Goal: Ask a question: Seek information or help from site administrators or community

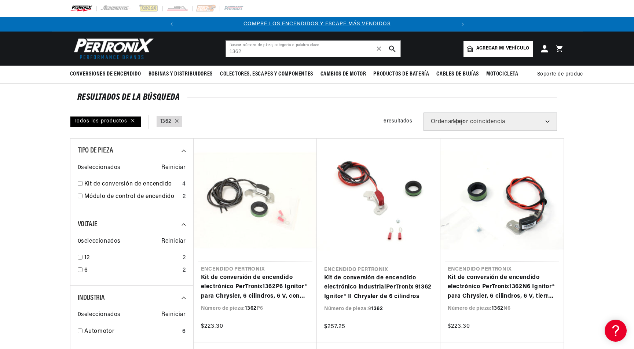
click at [465, 124] on font "Ordenar por" at bounding box center [448, 122] width 34 height 6
click at [318, 47] on input "1362" at bounding box center [313, 49] width 175 height 16
click at [381, 48] on font "✕" at bounding box center [379, 49] width 7 height 8
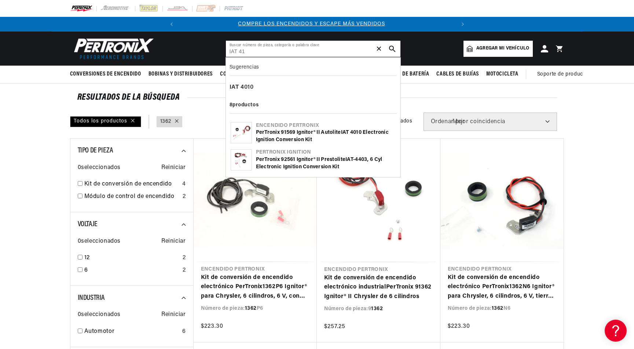
scroll to position [0, 0]
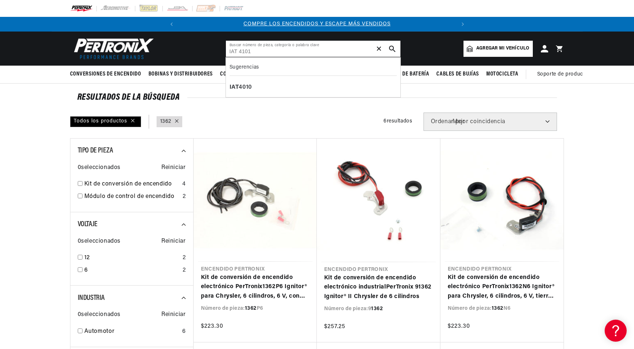
type input "IAT 4101"
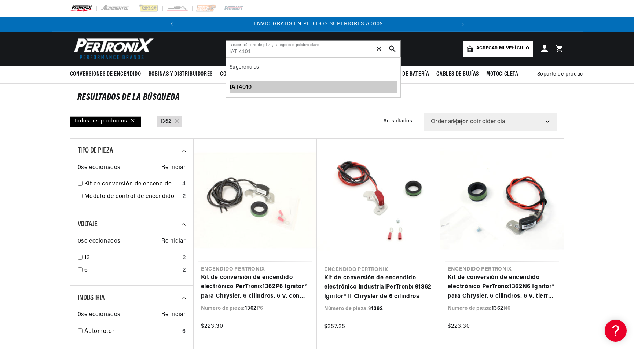
scroll to position [0, 277]
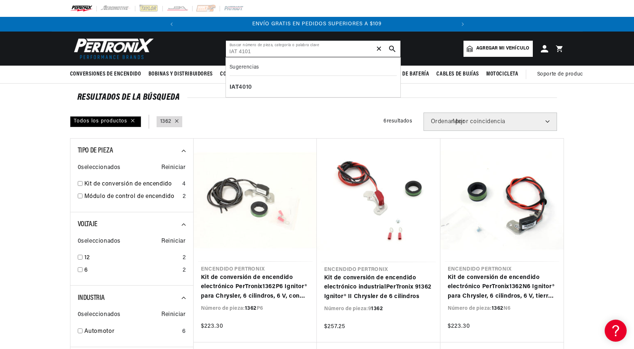
click at [258, 54] on input "IAT 4101" at bounding box center [313, 49] width 175 height 16
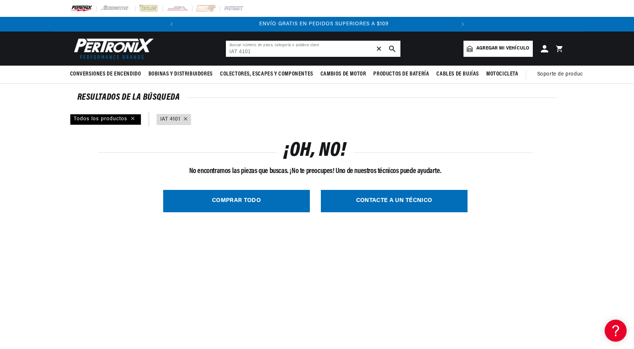
scroll to position [0, 277]
click at [264, 202] on link "COMPRAR TODO" at bounding box center [236, 201] width 147 height 22
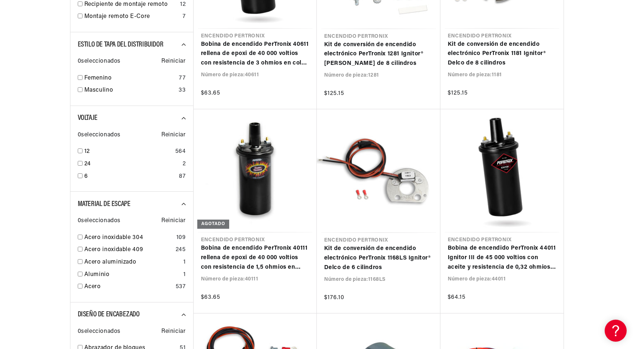
scroll to position [451, 0]
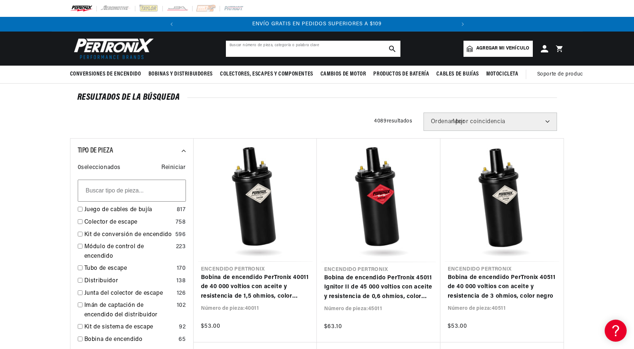
click at [275, 49] on input "text" at bounding box center [313, 49] width 175 height 16
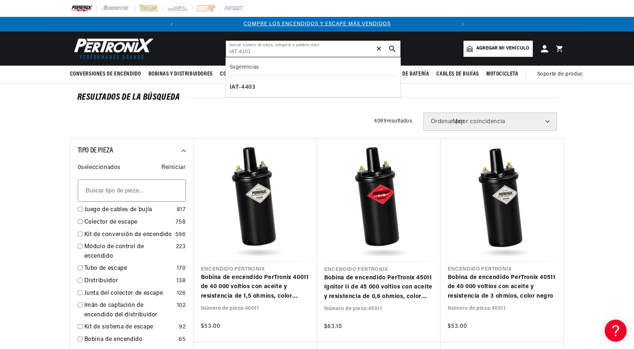
type input "IAT-4101"
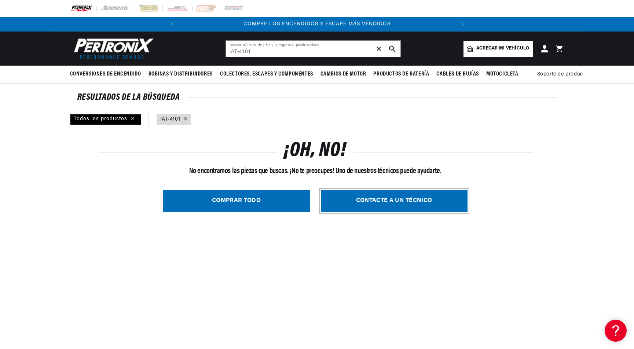
click at [407, 199] on link "CONTACTE A UN TÉCNICO" at bounding box center [394, 201] width 147 height 22
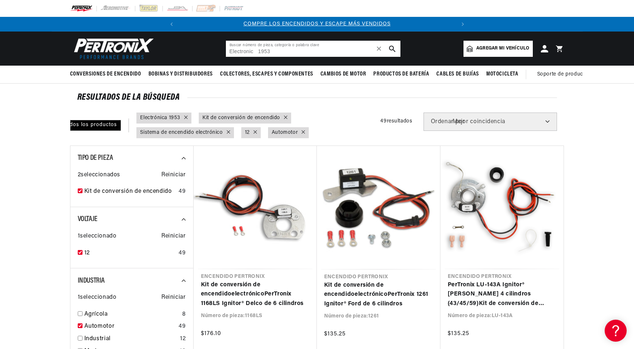
click at [300, 52] on input "Electronic 1953" at bounding box center [313, 49] width 175 height 16
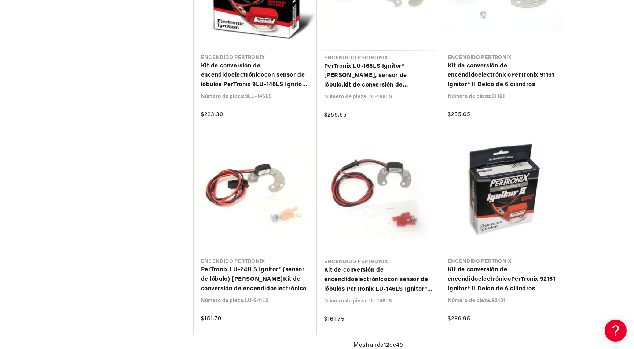
scroll to position [0, 72]
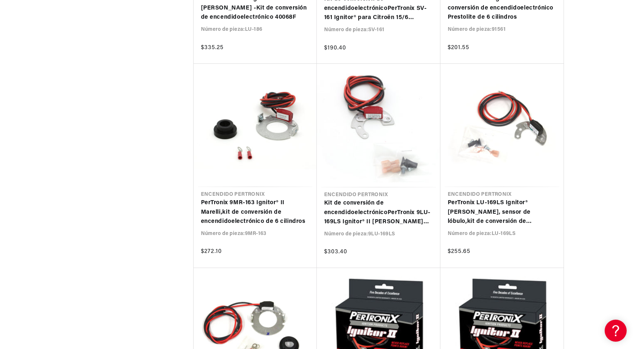
scroll to position [2776, 0]
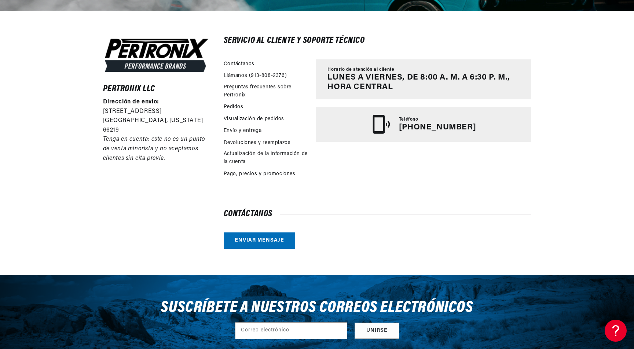
scroll to position [150, 0]
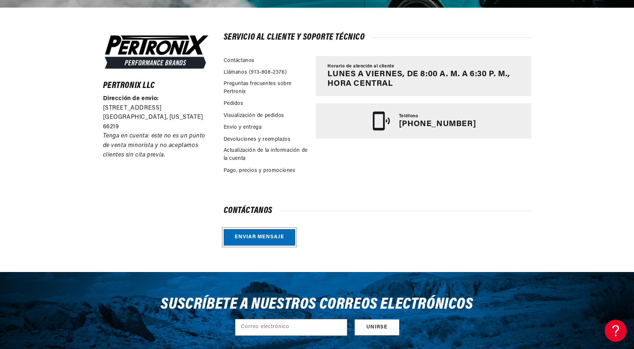
click at [248, 235] on link "Enviar mensaje" at bounding box center [260, 237] width 72 height 17
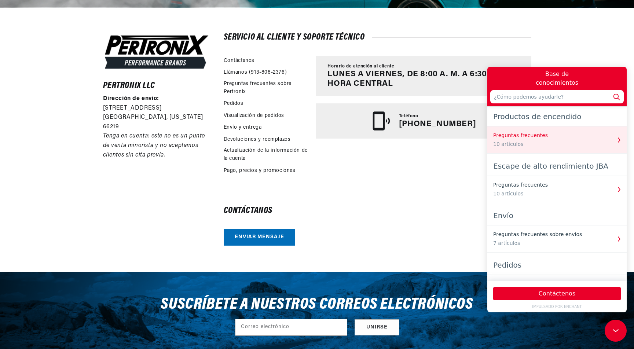
scroll to position [0, 0]
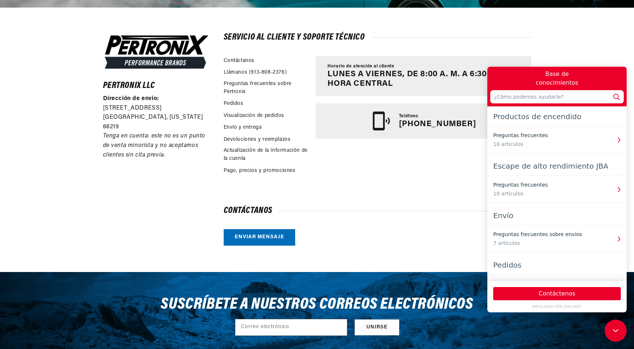
click at [523, 95] on input "text" at bounding box center [558, 96] width 134 height 13
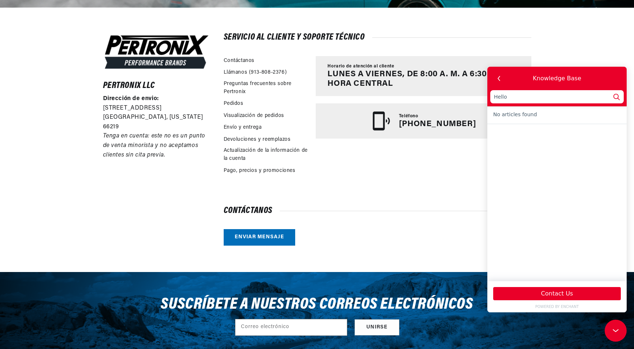
type input "Hell"
type input "Hel"
type input "He"
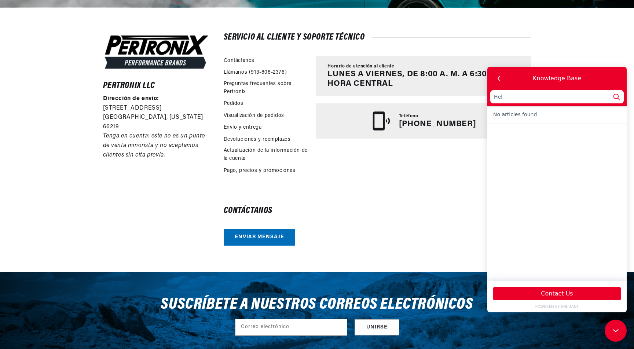
type input "He"
type input "H"
type input "p"
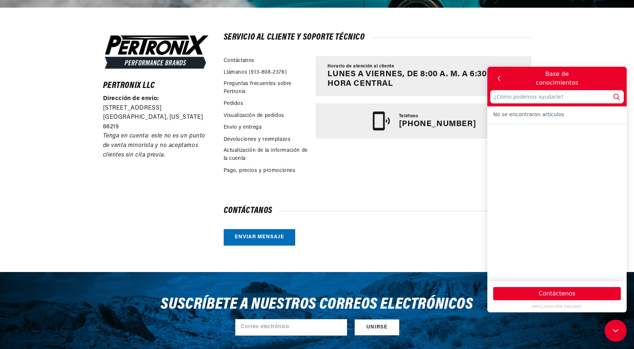
type input "p"
type input "pl"
type input "ply"
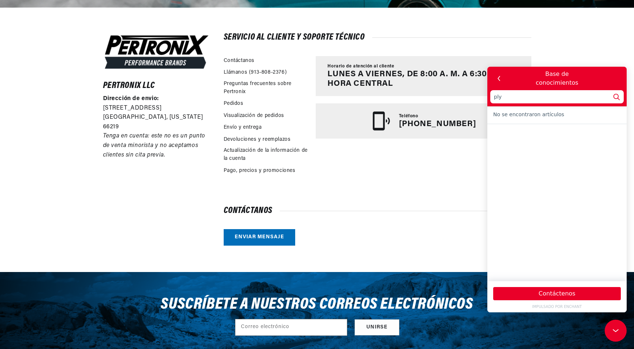
type input "plym"
type input "plymo"
type input "plymou"
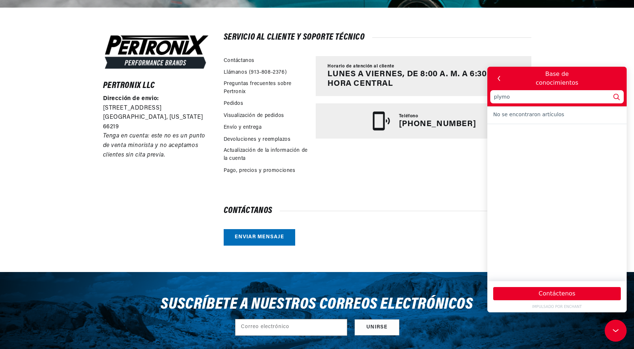
type input "plymou"
type input "plymout"
type input "plymouth"
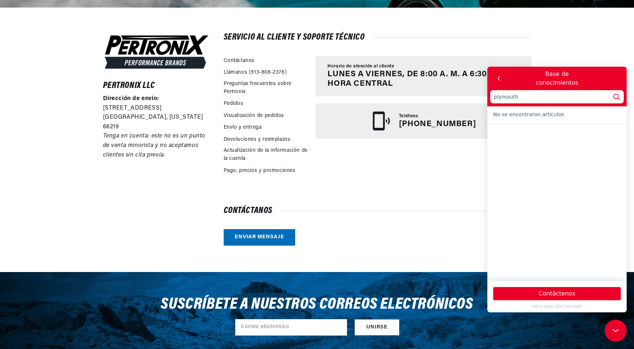
type input "plymouth"
type input "plymouth 1"
type input "plymouth 19"
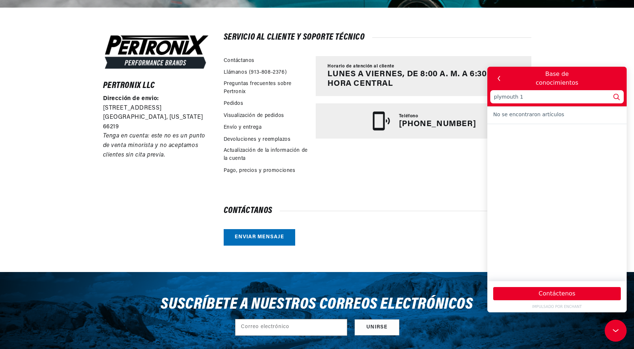
type input "plymouth 19"
type input "plymouth 195"
type input "plymouth 1953"
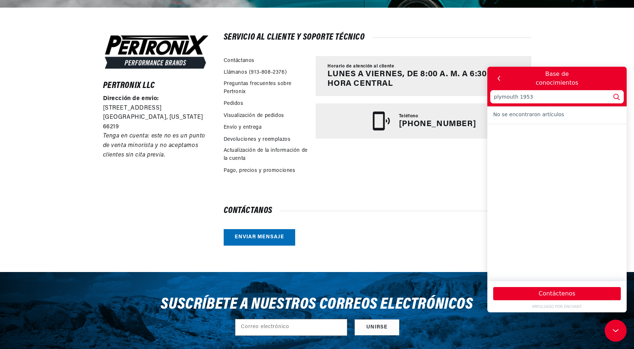
scroll to position [0, 0]
type input "plymouth 1953"
type input "plymouth 195"
type input "plymouth 19"
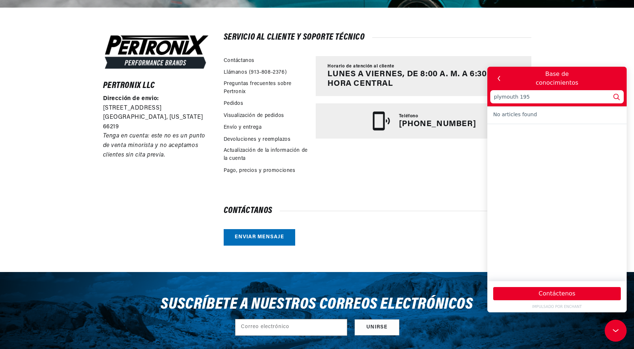
type input "plymouth 19"
type input "plymouth 1"
type input "plymouth"
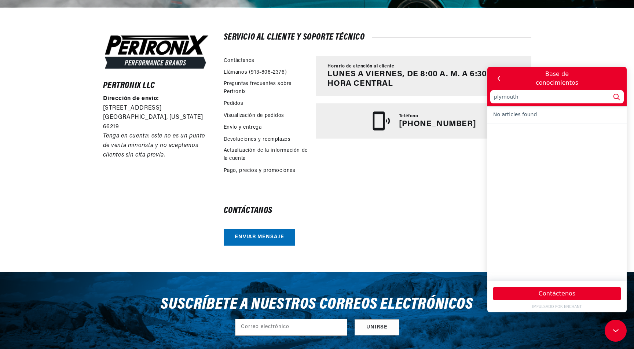
type input "plymouth"
type input "plymout"
type input "plymou"
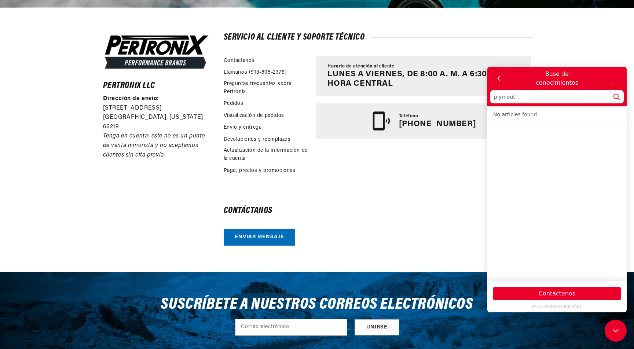
type input "plymou"
type input "plymo"
type input "plym"
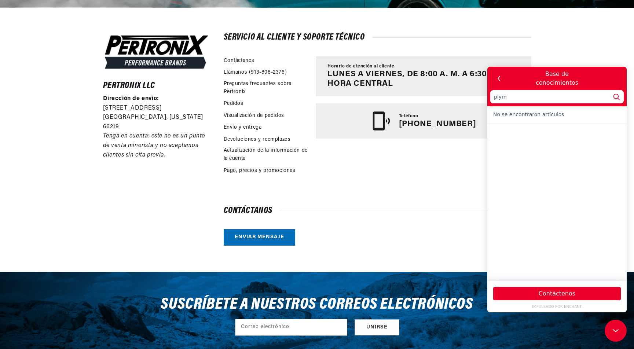
type input "ply"
type input "pl"
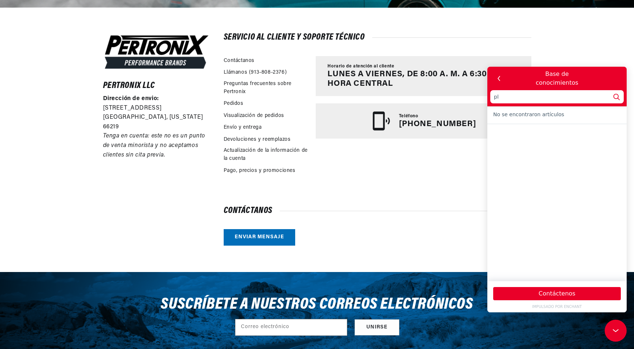
type input "p"
click at [591, 295] on button "Contáctenos" at bounding box center [558, 293] width 128 height 13
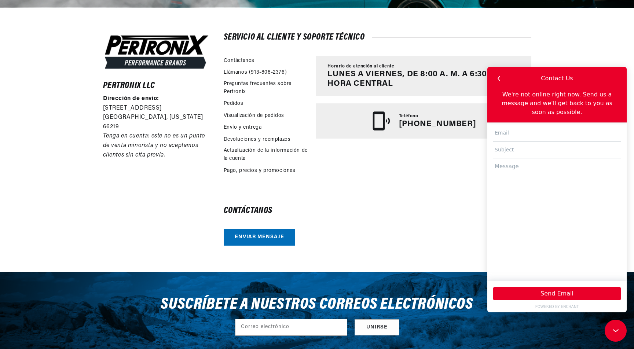
click at [509, 133] on input "text" at bounding box center [558, 133] width 128 height 17
type input "rodriguezplastico@gmail.com"
click at [518, 150] on input "text" at bounding box center [558, 150] width 128 height 17
type input "plymouth cranbrook 1953"
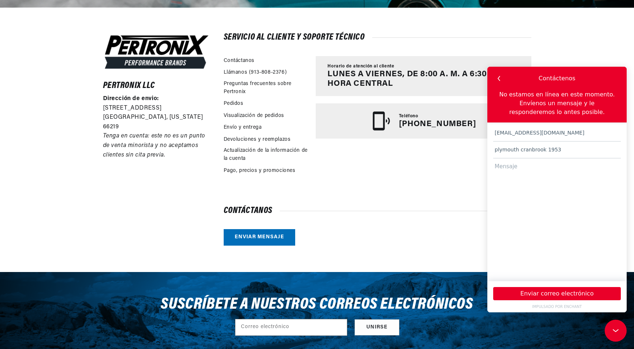
click at [520, 165] on textarea at bounding box center [558, 217] width 128 height 116
paste textarea "Hi, I'm looking for an electronic ignition for a 1953 Plymouth Cranbrook. Do yo…"
click at [507, 166] on textarea "hello Hi, I'm looking for an electronic ignition for a 1953 Plymouth Cranbrook.…" at bounding box center [558, 217] width 128 height 116
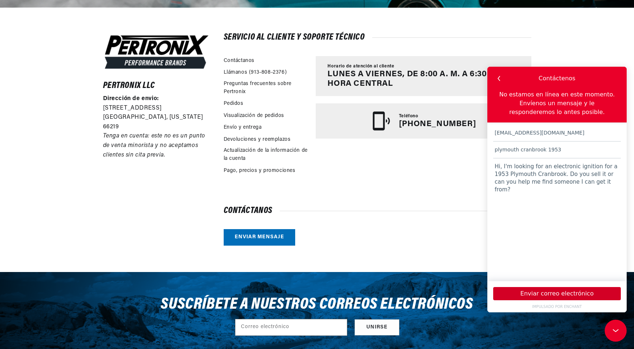
type textarea "Hi, I'm looking for an electronic ignition for a 1953 Plymouth Cranbrook. Do yo…"
click at [566, 292] on font "Enviar correo electrónico" at bounding box center [557, 293] width 73 height 7
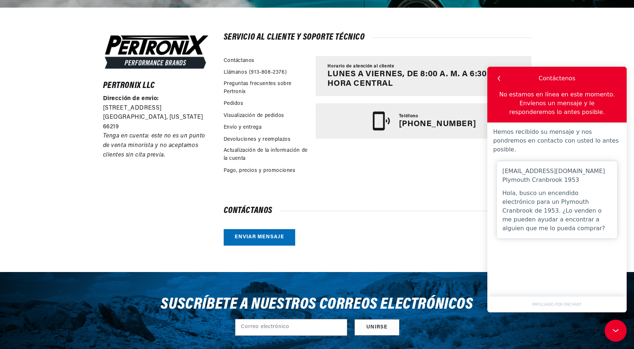
scroll to position [0, 0]
click at [394, 221] on div "Contáctanos Enviar mensaje" at bounding box center [378, 226] width 308 height 39
